Goal: Information Seeking & Learning: Learn about a topic

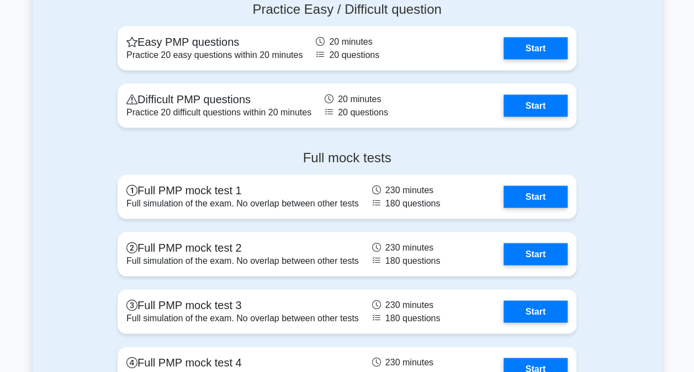
scroll to position [3126, 0]
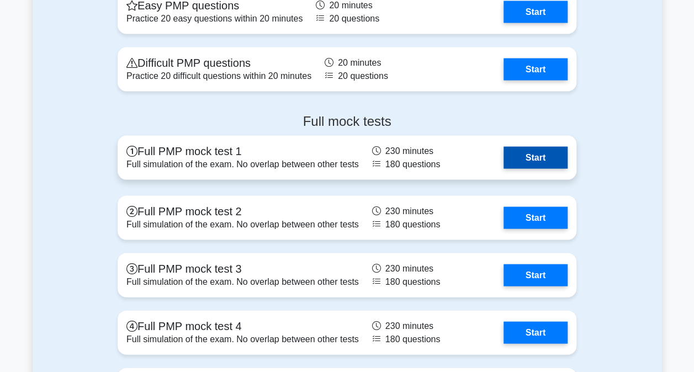
click at [531, 161] on link "Start" at bounding box center [536, 158] width 64 height 22
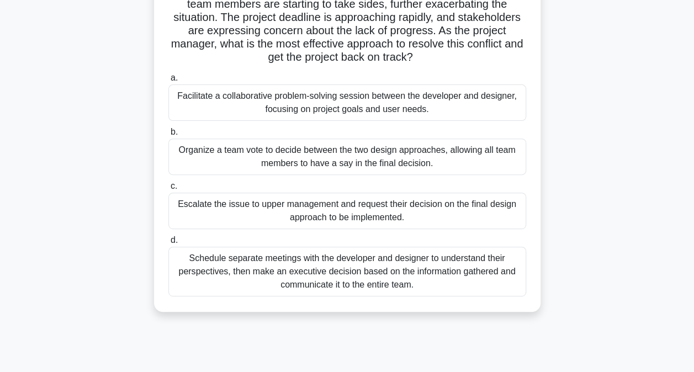
scroll to position [167, 0]
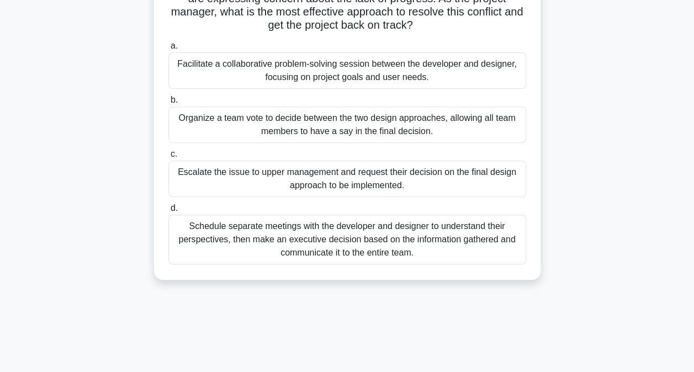
click at [400, 74] on div "Facilitate a collaborative problem-solving session between the developer and de…" at bounding box center [347, 70] width 358 height 36
click at [168, 50] on input "a. Facilitate a collaborative problem-solving session between the developer and…" at bounding box center [168, 46] width 0 height 7
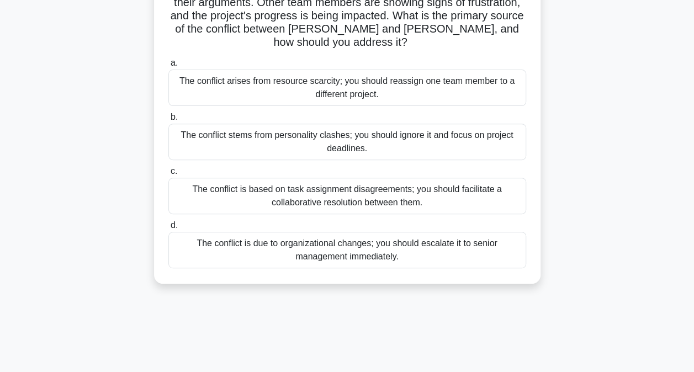
scroll to position [138, 0]
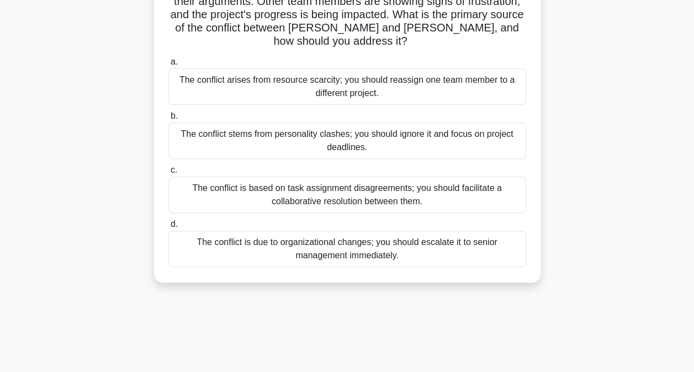
click at [308, 179] on div "The conflict is based on task assignment disagreements; you should facilitate a…" at bounding box center [347, 195] width 358 height 36
click at [168, 174] on input "c. The conflict is based on task assignment disagreements; you should facilitat…" at bounding box center [168, 170] width 0 height 7
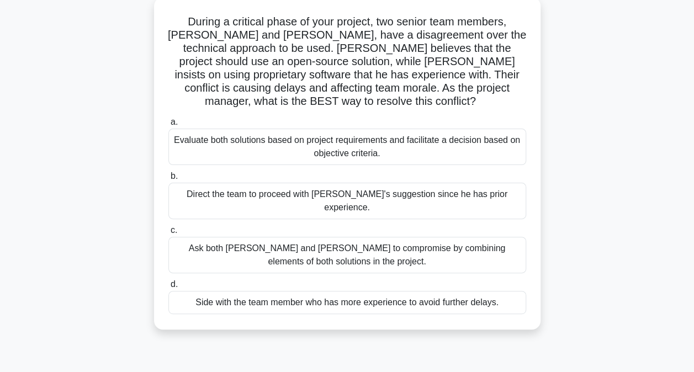
scroll to position [66, 0]
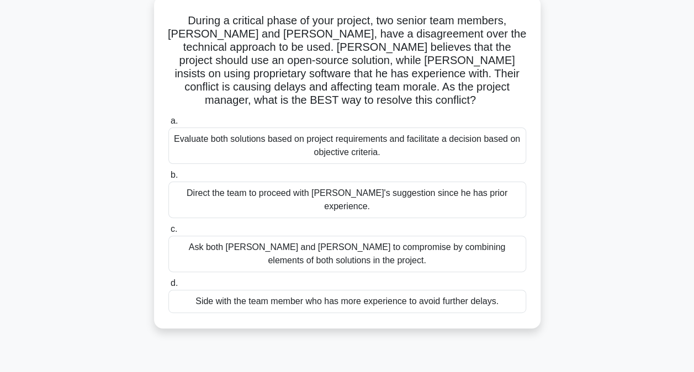
click at [382, 236] on div "Ask both [PERSON_NAME] and [PERSON_NAME] to compromise by combining elements of…" at bounding box center [347, 254] width 358 height 36
click at [168, 230] on input "c. Ask both [PERSON_NAME] and [PERSON_NAME] to compromise by combining elements…" at bounding box center [168, 229] width 0 height 7
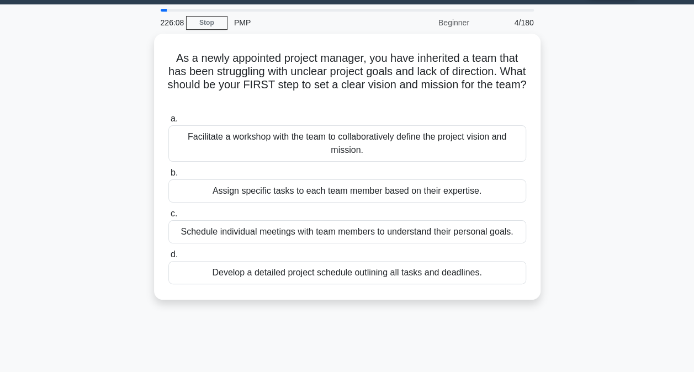
scroll to position [16, 0]
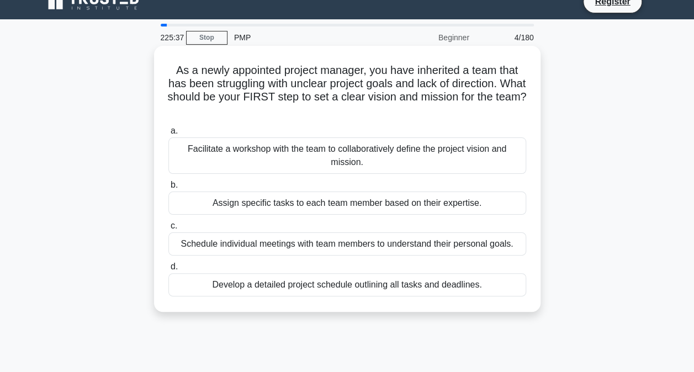
click at [478, 273] on div "Develop a detailed project schedule outlining all tasks and deadlines." at bounding box center [347, 284] width 358 height 23
click at [168, 271] on input "d. Develop a detailed project schedule outlining all tasks and deadlines." at bounding box center [168, 266] width 0 height 7
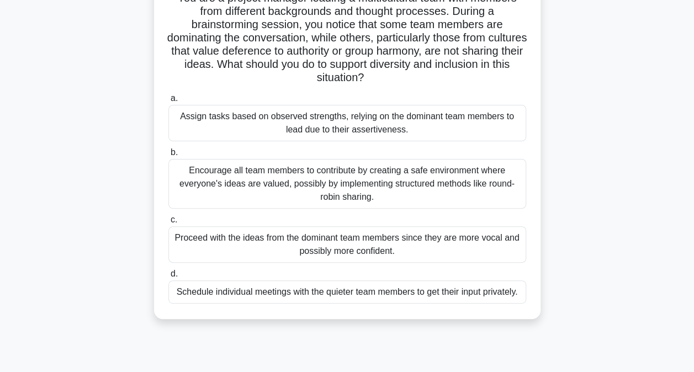
scroll to position [98, 0]
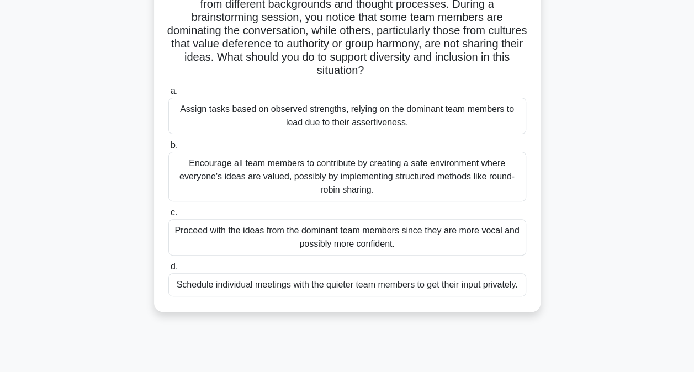
drag, startPoint x: 422, startPoint y: 133, endPoint x: 83, endPoint y: 184, distance: 342.3
click at [83, 184] on div "You are a project manager leading a multicultural team with members from differ…" at bounding box center [347, 145] width 629 height 359
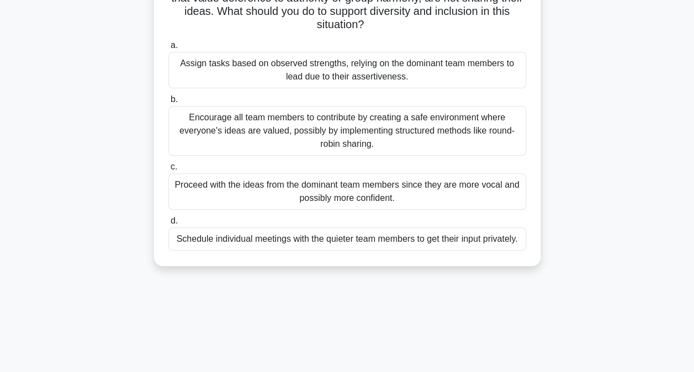
scroll to position [147, 0]
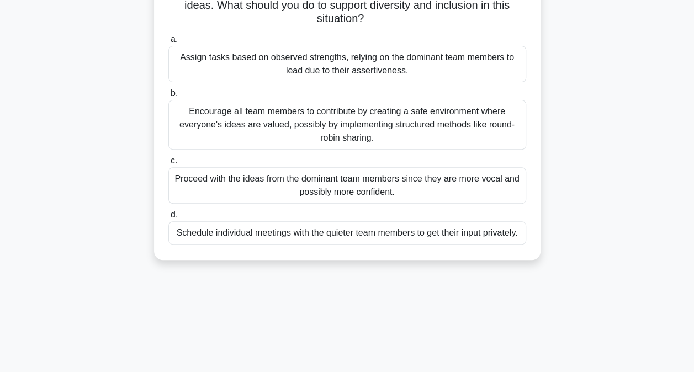
click at [393, 109] on div "Encourage all team members to contribute by creating a safe environment where e…" at bounding box center [347, 125] width 358 height 50
click at [168, 97] on input "b. Encourage all team members to contribute by creating a safe environment wher…" at bounding box center [168, 93] width 0 height 7
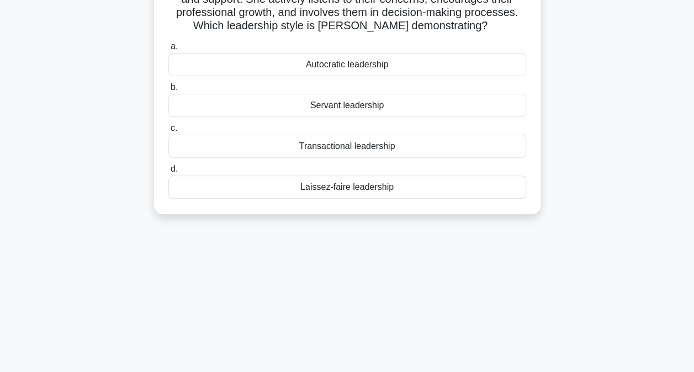
scroll to position [0, 0]
